Goal: Task Accomplishment & Management: Complete application form

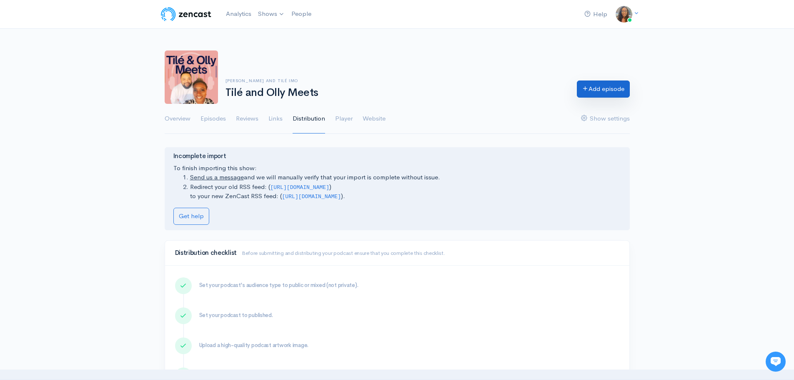
click at [585, 91] on icon at bounding box center [585, 88] width 6 height 6
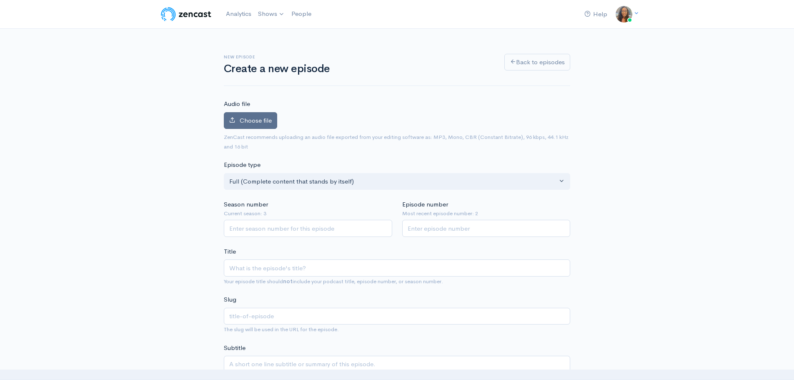
click at [250, 122] on span "Choose file" at bounding box center [256, 120] width 32 height 8
click at [0, 0] on input "Choose file" at bounding box center [0, 0] width 0 height 0
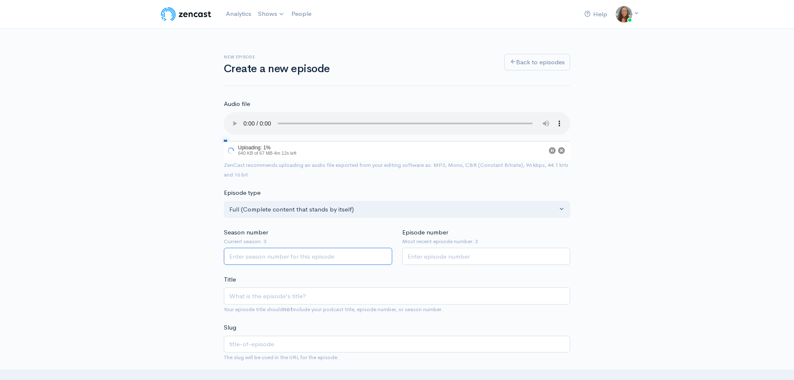
click at [255, 257] on input "Season number" at bounding box center [308, 256] width 168 height 17
type input "3"
click at [475, 259] on input "Episode number" at bounding box center [486, 256] width 168 height 17
type input "3"
click at [338, 295] on input "Title" at bounding box center [397, 295] width 346 height 17
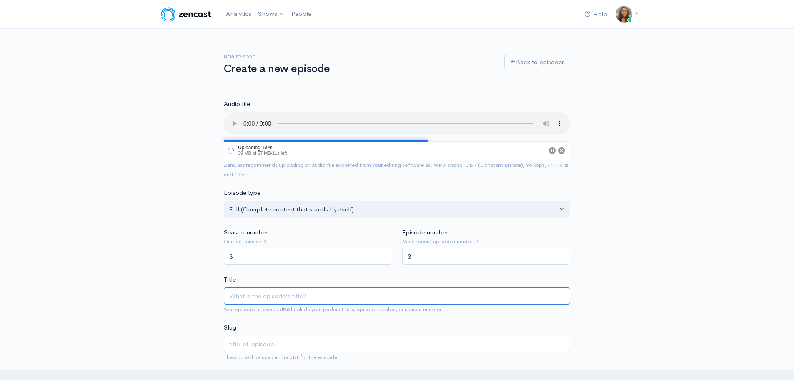
click at [260, 301] on input "Title" at bounding box center [397, 295] width 346 height 17
paste input "Tilé and Olly Meets: [PERSON_NAME]"
type input "Tilé and Olly Meets: [PERSON_NAME]"
type input "tile-and-olly-meets-fiona-yeang"
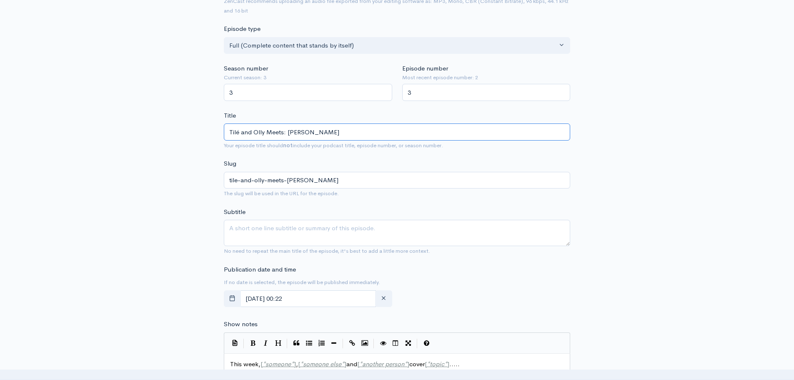
scroll to position [167, 0]
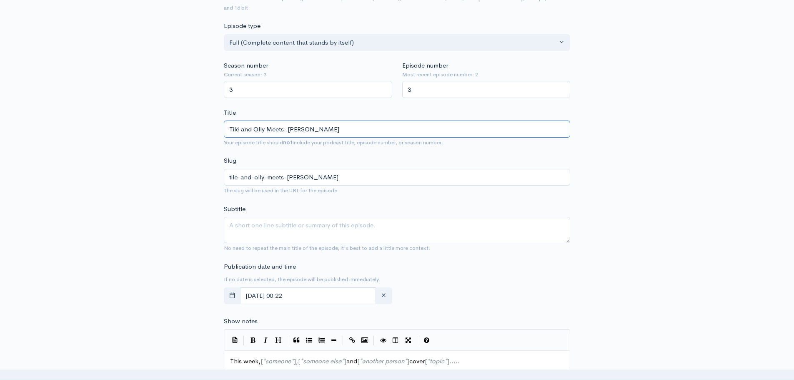
type input "Tilé and Olly Meets: [PERSON_NAME]"
click at [269, 224] on textarea "Subtitle" at bounding box center [397, 230] width 346 height 26
type textarea "F"
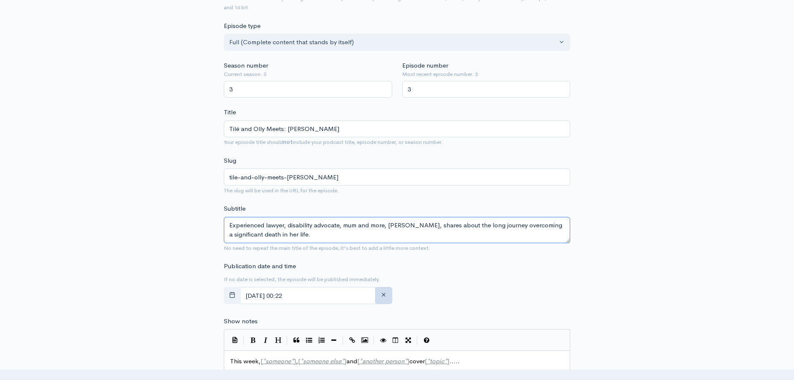
type textarea "Experienced lawyer, disability advocate, mum and more, Fiona Yeang, shares abou…"
click at [386, 294] on icon "button" at bounding box center [384, 294] width 6 height 6
type input "00"
click at [362, 295] on input "text" at bounding box center [308, 295] width 136 height 17
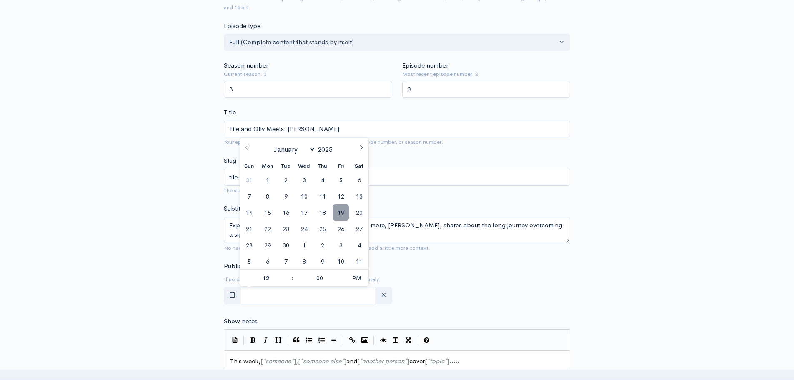
click at [343, 212] on span "19" at bounding box center [341, 212] width 16 height 16
click at [289, 283] on span at bounding box center [289, 282] width 6 height 8
type input "September, 19 2025 11:00"
type input "11"
click at [289, 283] on span at bounding box center [289, 282] width 6 height 8
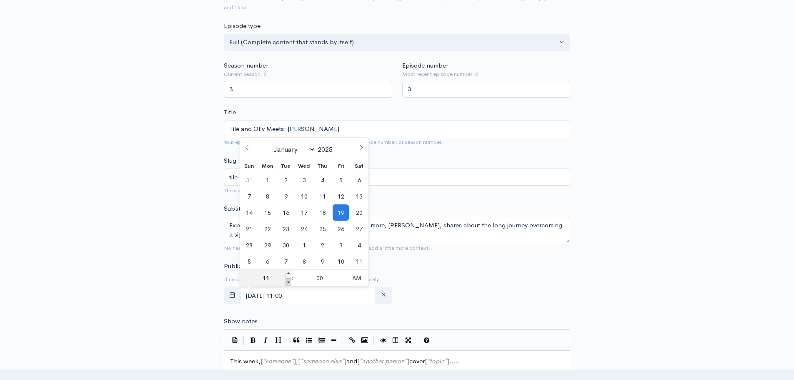
type input "September, 19 2025 10:00"
type input "10"
click at [289, 283] on span at bounding box center [289, 282] width 6 height 8
type input "September, 19 2025 09:00"
type input "09"
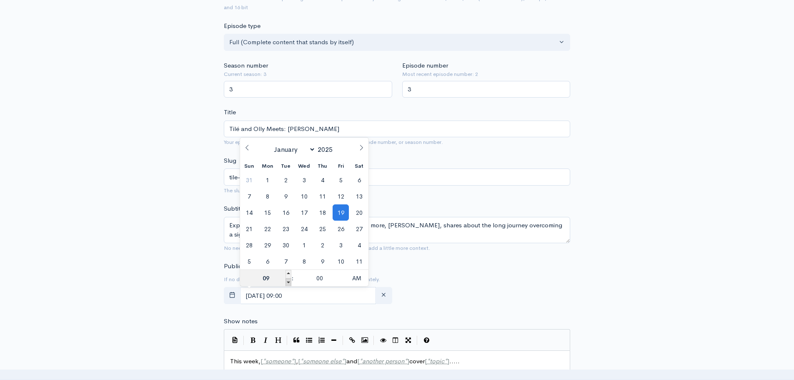
click at [289, 283] on span at bounding box center [289, 282] width 6 height 8
type input "September, 19 2025 08:00"
type input "08"
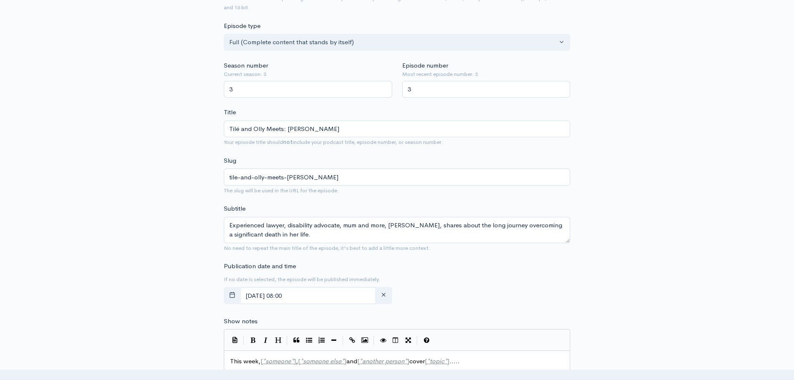
click at [473, 301] on div "Publication date and time If no date is selected, the episode will be published…" at bounding box center [397, 284] width 356 height 46
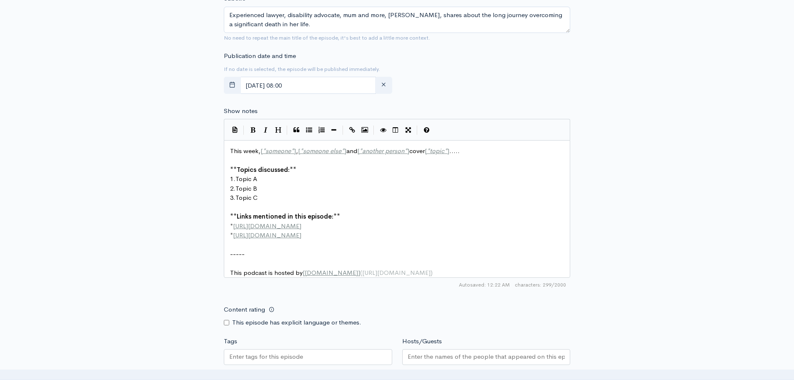
scroll to position [436, 0]
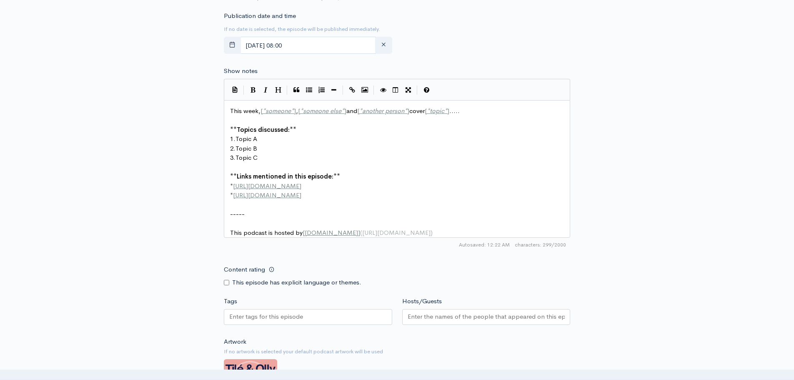
click at [437, 191] on pre "* http://second-example.com" at bounding box center [399, 195] width 343 height 10
type textarea "This week, [*someone*], [*someone else*] and [*another person*] cover [*topic*]…"
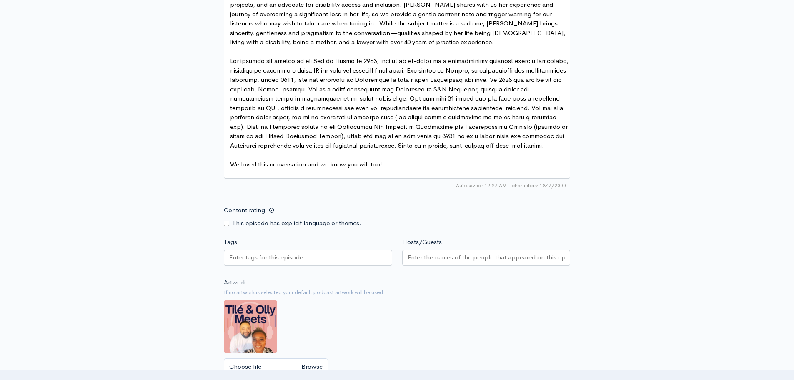
scroll to position [564, 0]
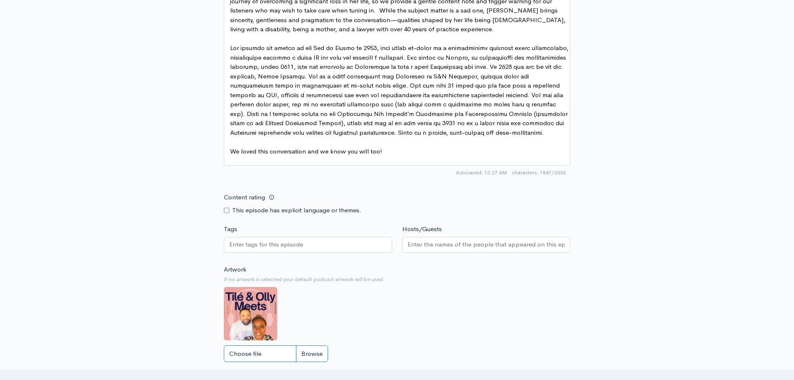
click at [317, 354] on input "Choose file" at bounding box center [276, 353] width 104 height 17
type input "C:\fakepath\Fiona Cover.jpg"
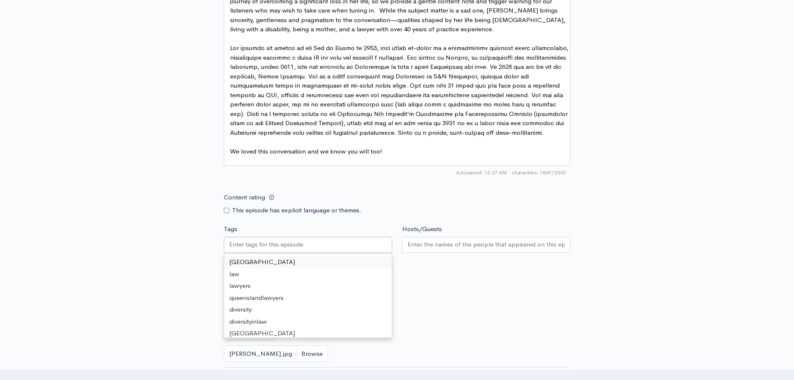
click at [336, 251] on div at bounding box center [308, 245] width 168 height 16
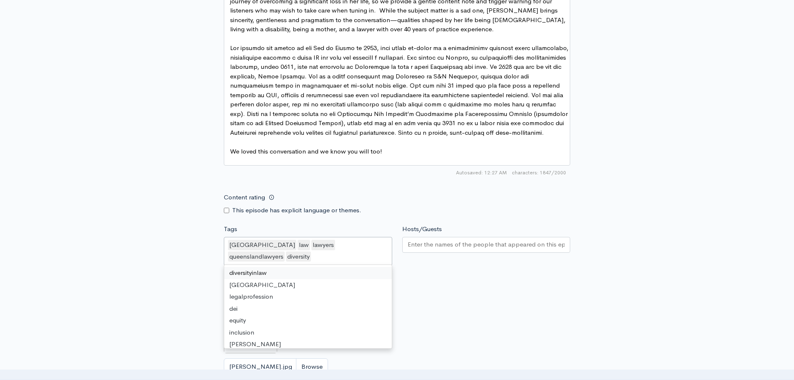
click at [311, 266] on div "queensland law lawyers queenslandlawyers diversity" at bounding box center [308, 251] width 168 height 29
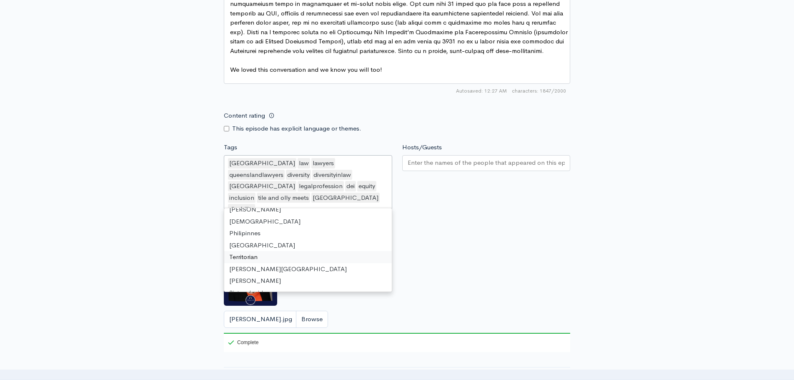
scroll to position [648, 0]
click at [468, 257] on div "Artwork If no artwork is selected your default podcast artwork will be used Fio…" at bounding box center [397, 289] width 346 height 122
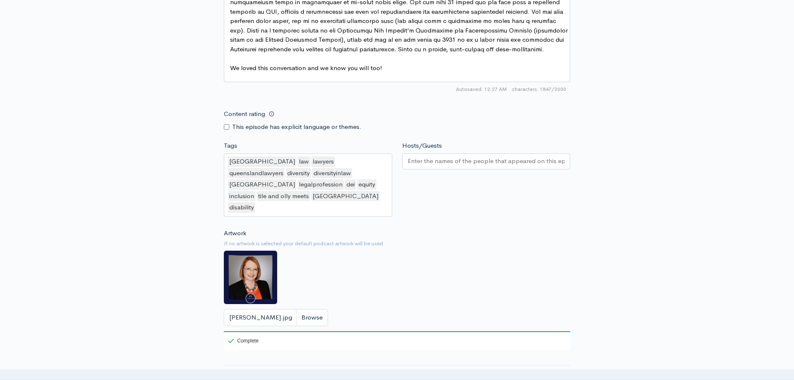
click at [457, 166] on input "Hosts/Guests" at bounding box center [487, 161] width 158 height 10
type input "Fiona Yeang"
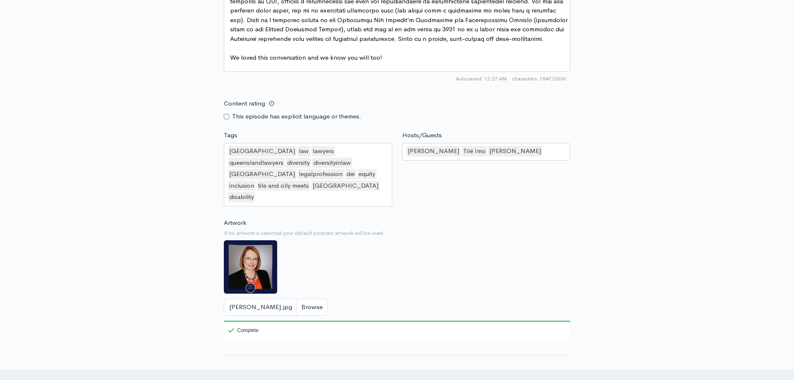
scroll to position [799, 0]
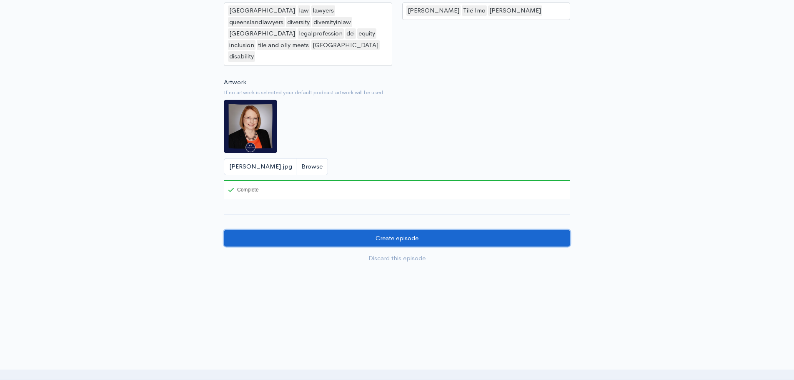
click at [440, 232] on input "Create episode" at bounding box center [397, 238] width 346 height 17
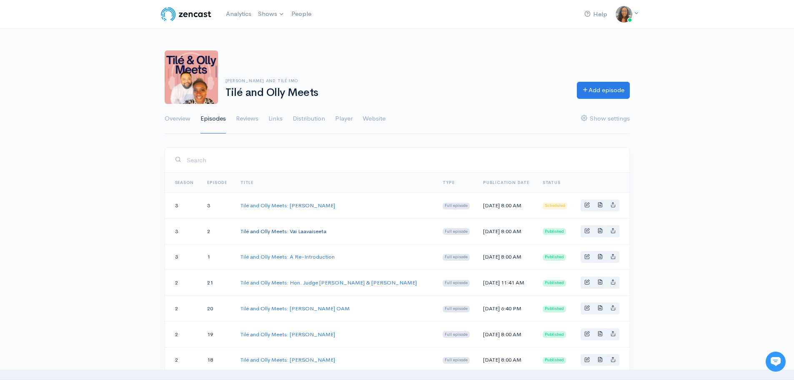
click at [301, 228] on link "Tilé and Olly Meets: Vai Laavaiseeta" at bounding box center [284, 231] width 86 height 7
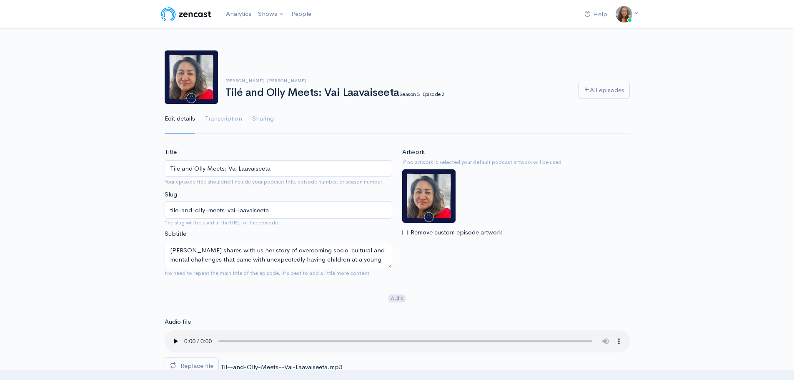
click at [245, 168] on input "Tilé and Olly Meets: Vai Laavaiseeta" at bounding box center [279, 168] width 228 height 17
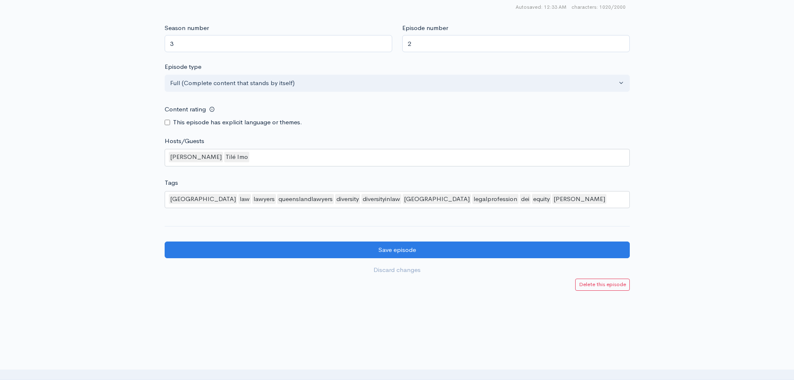
scroll to position [687, 0]
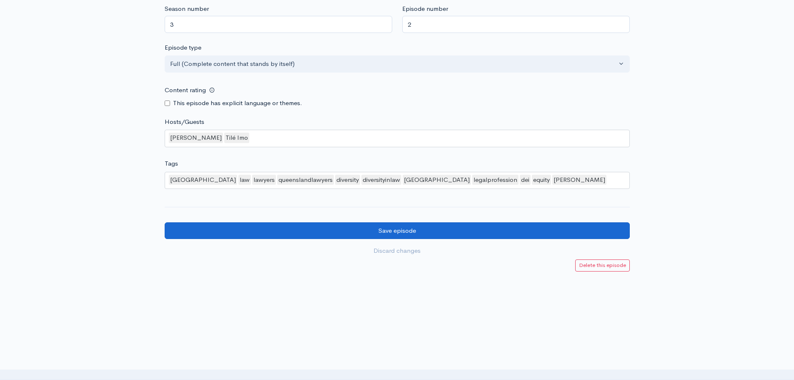
type input "Tilé and Olly Meets: Vai Leavaiseeta"
click at [343, 226] on input "Save episode" at bounding box center [397, 230] width 465 height 17
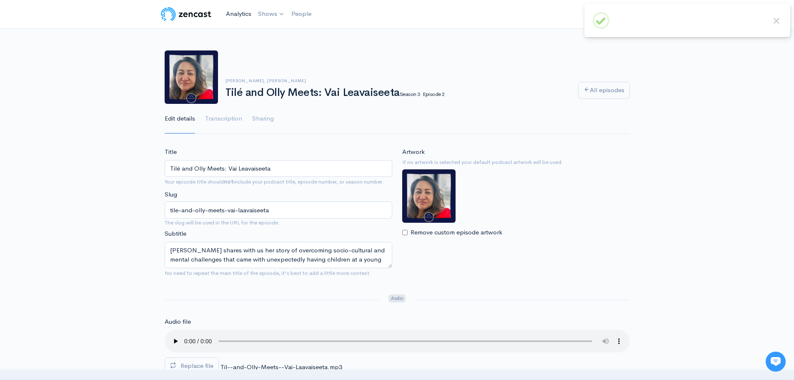
click at [236, 14] on link "Analytics" at bounding box center [239, 14] width 32 height 18
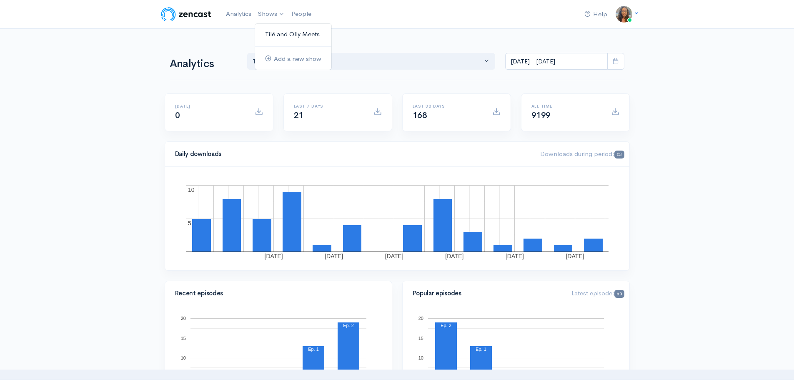
click at [276, 34] on link "Tilé and Olly Meets" at bounding box center [293, 34] width 76 height 15
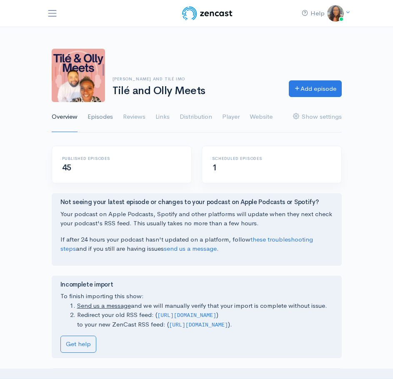
click at [98, 118] on link "Episodes" at bounding box center [100, 117] width 25 height 30
